Goal: Navigation & Orientation: Find specific page/section

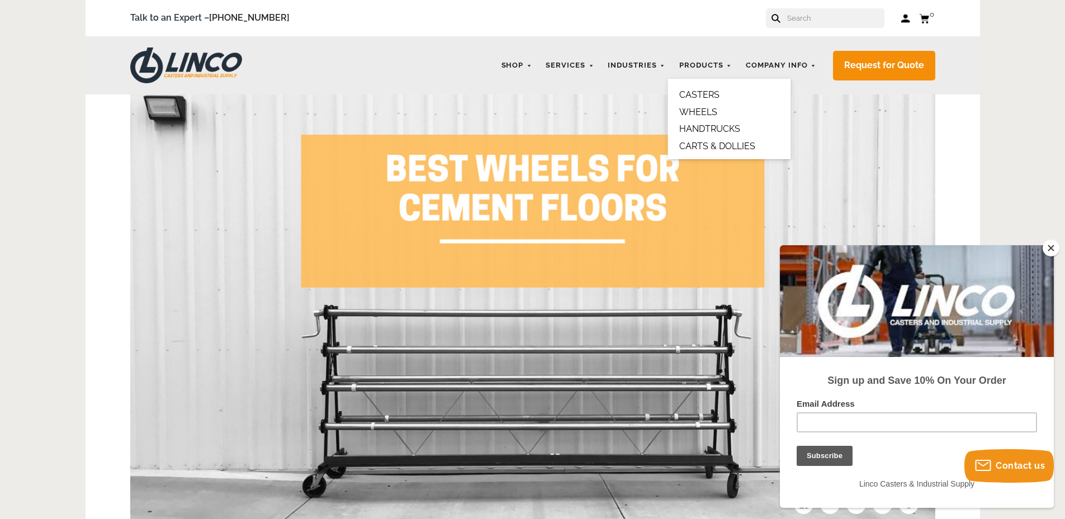
click at [708, 95] on link "CASTERS" at bounding box center [699, 94] width 40 height 11
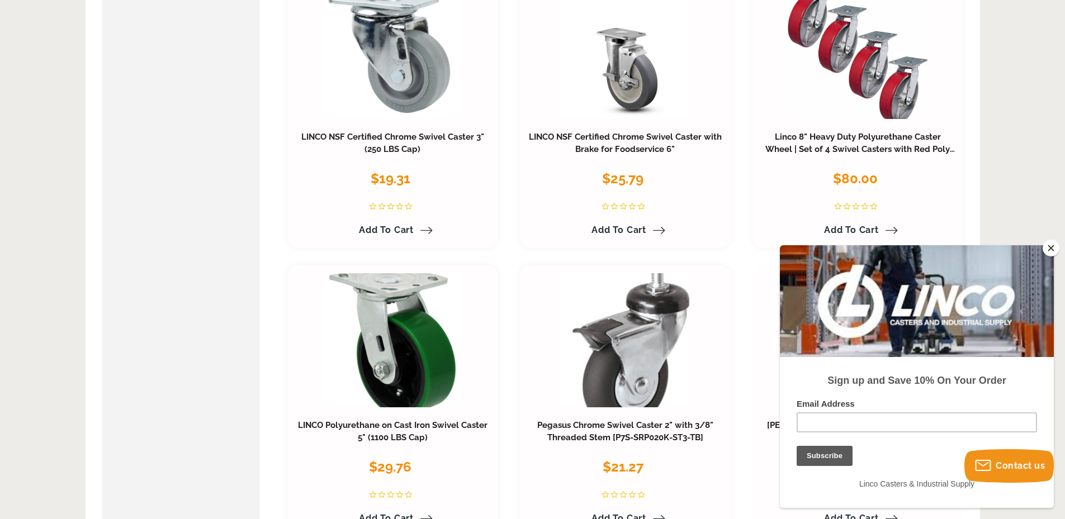
scroll to position [783, 0]
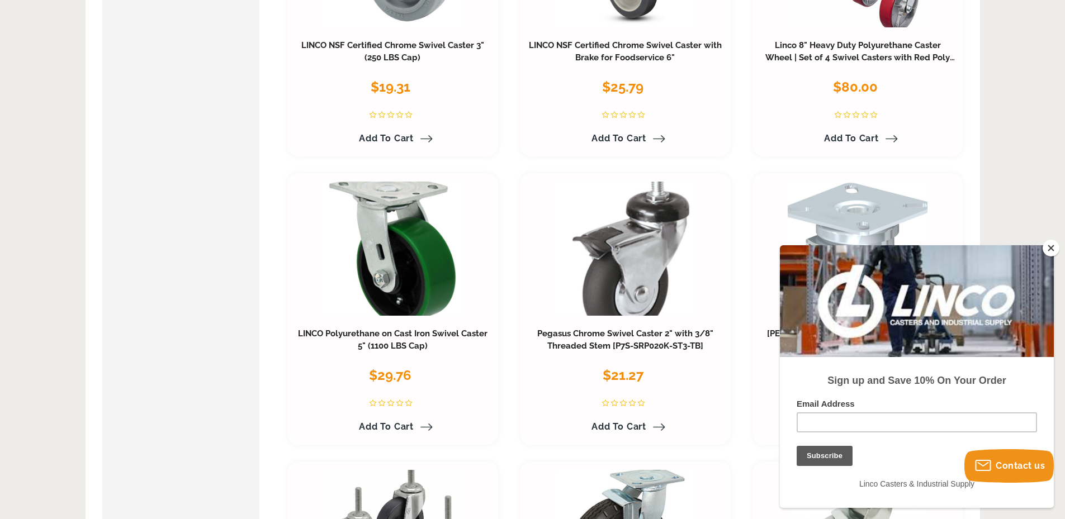
click at [1055, 249] on button "Close" at bounding box center [1051, 248] width 17 height 17
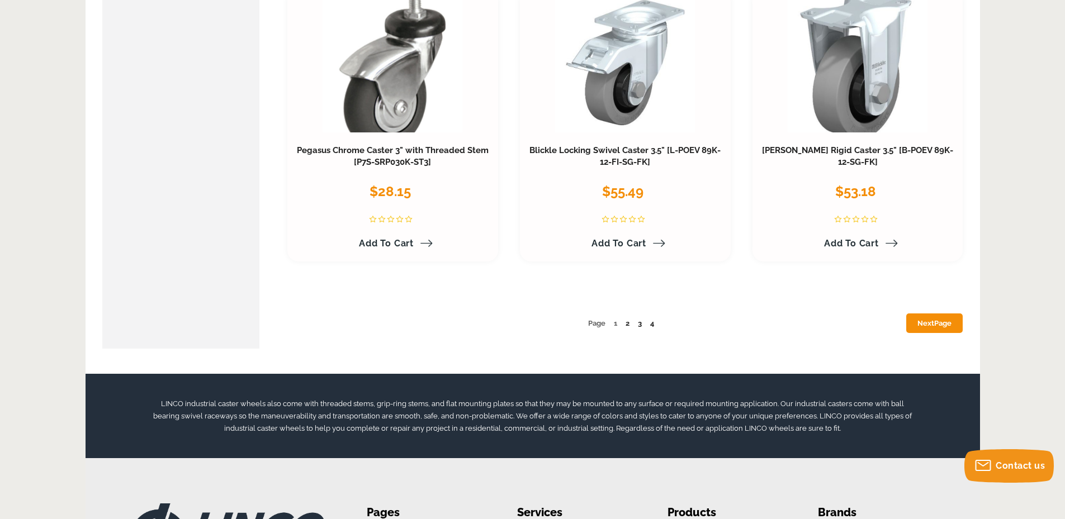
scroll to position [5983, 0]
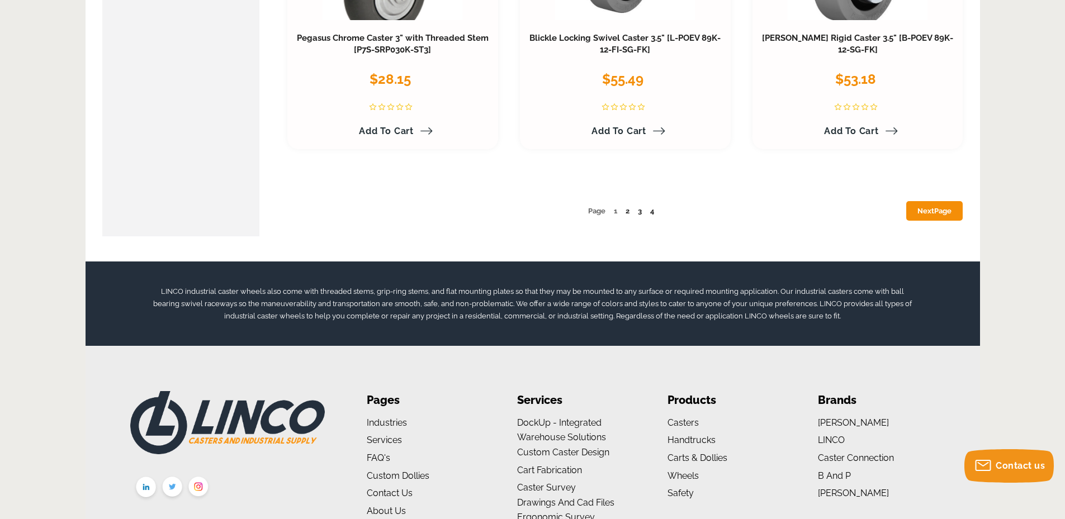
click at [630, 210] on ul "Page 1 2 3 4 Next Page" at bounding box center [625, 211] width 676 height 12
click at [627, 211] on link "2" at bounding box center [628, 211] width 4 height 8
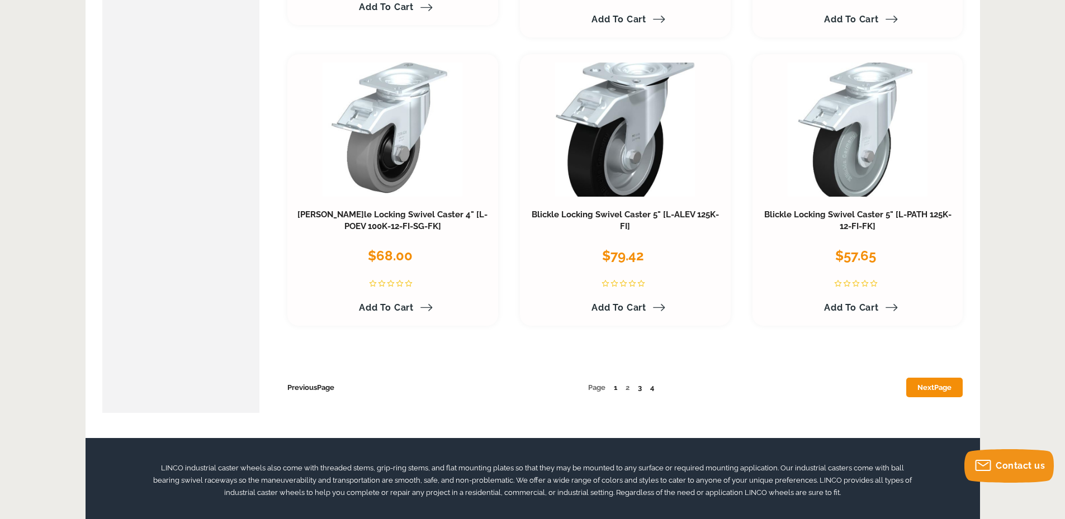
scroll to position [5815, 0]
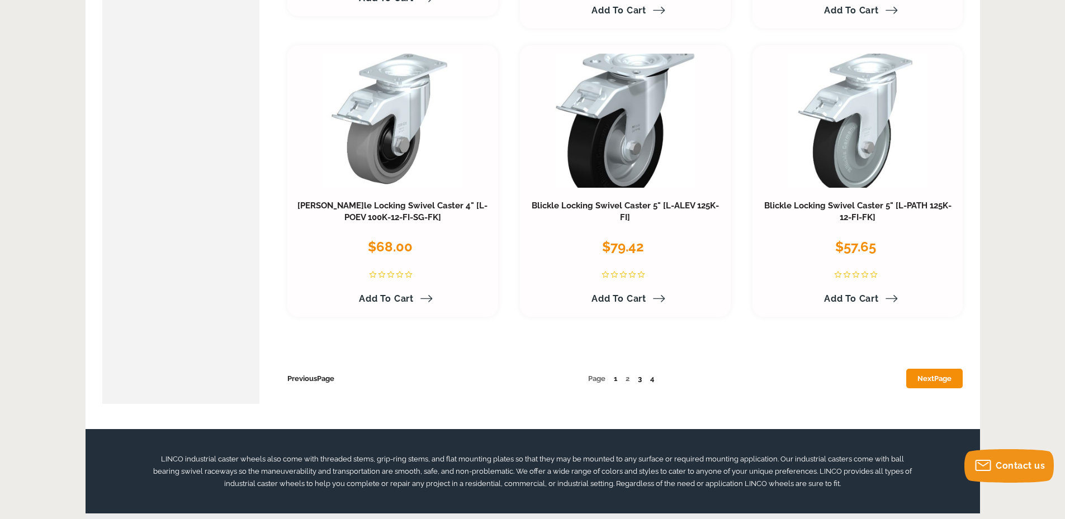
click at [640, 379] on link "3" at bounding box center [640, 379] width 4 height 8
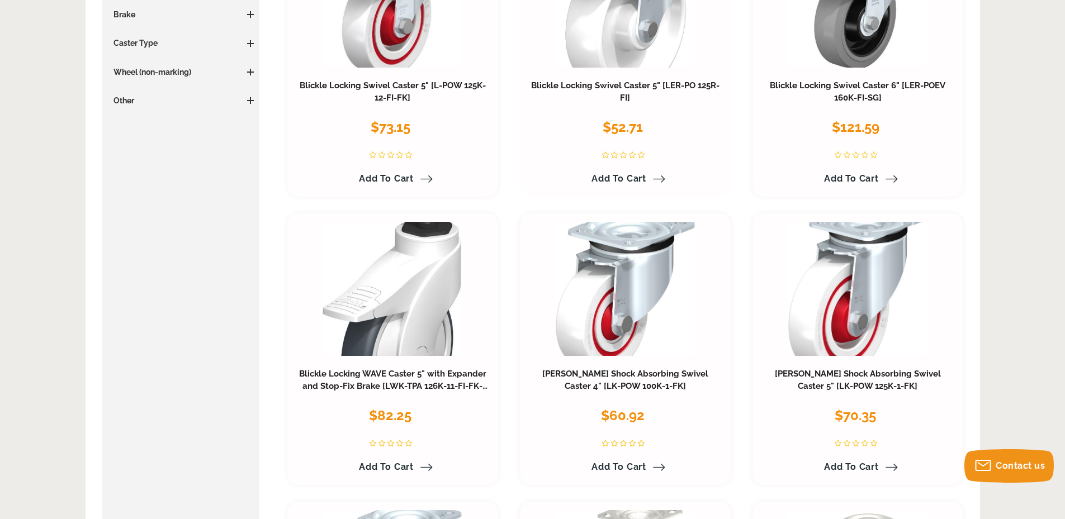
scroll to position [447, 0]
